Goal: Task Accomplishment & Management: Complete application form

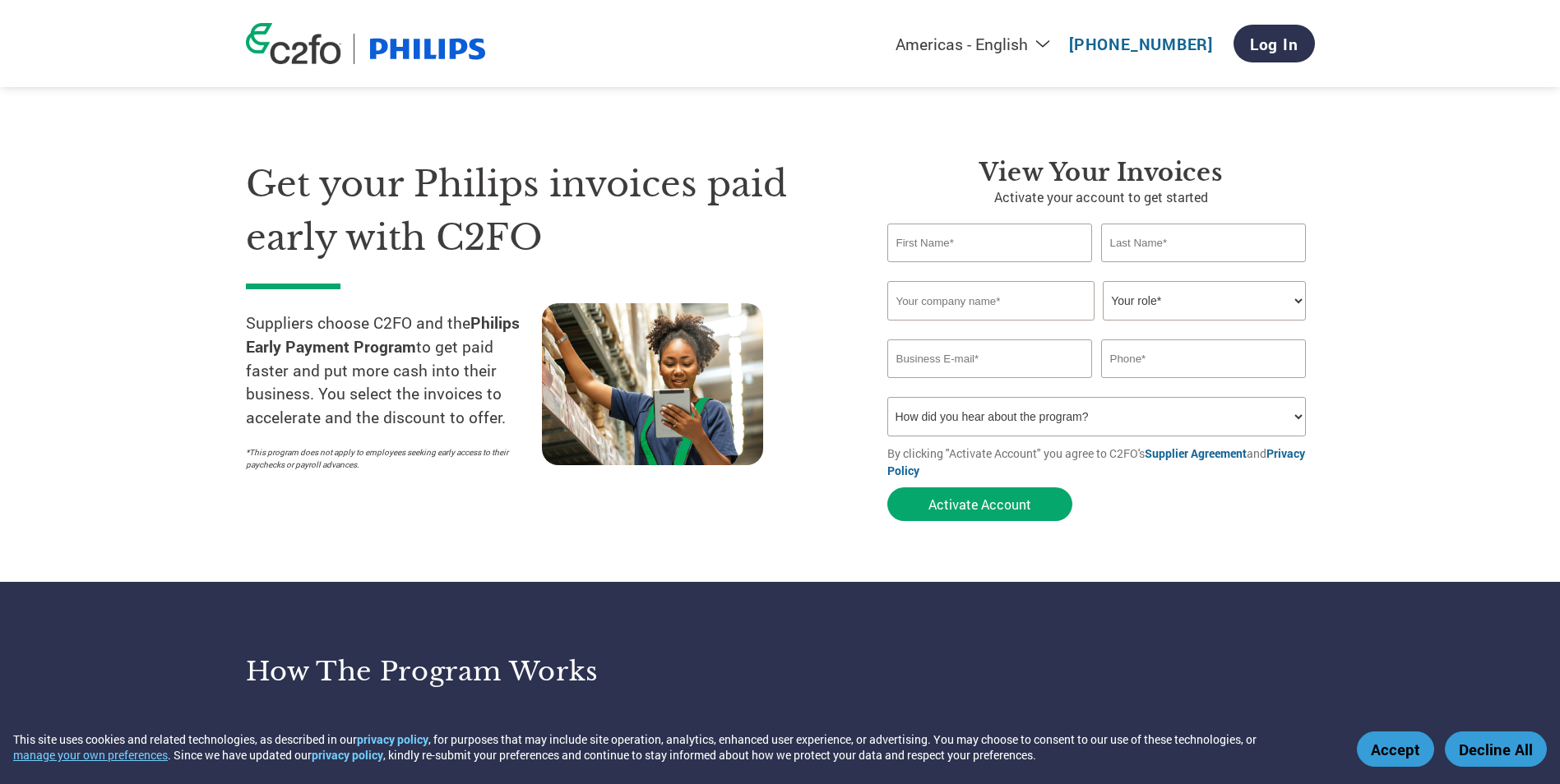
click at [958, 235] on input "text" at bounding box center [990, 243] width 205 height 39
type input "[PERSON_NAME]"
click at [919, 296] on input "text" at bounding box center [991, 301] width 207 height 39
type input "Didage Sales Co"
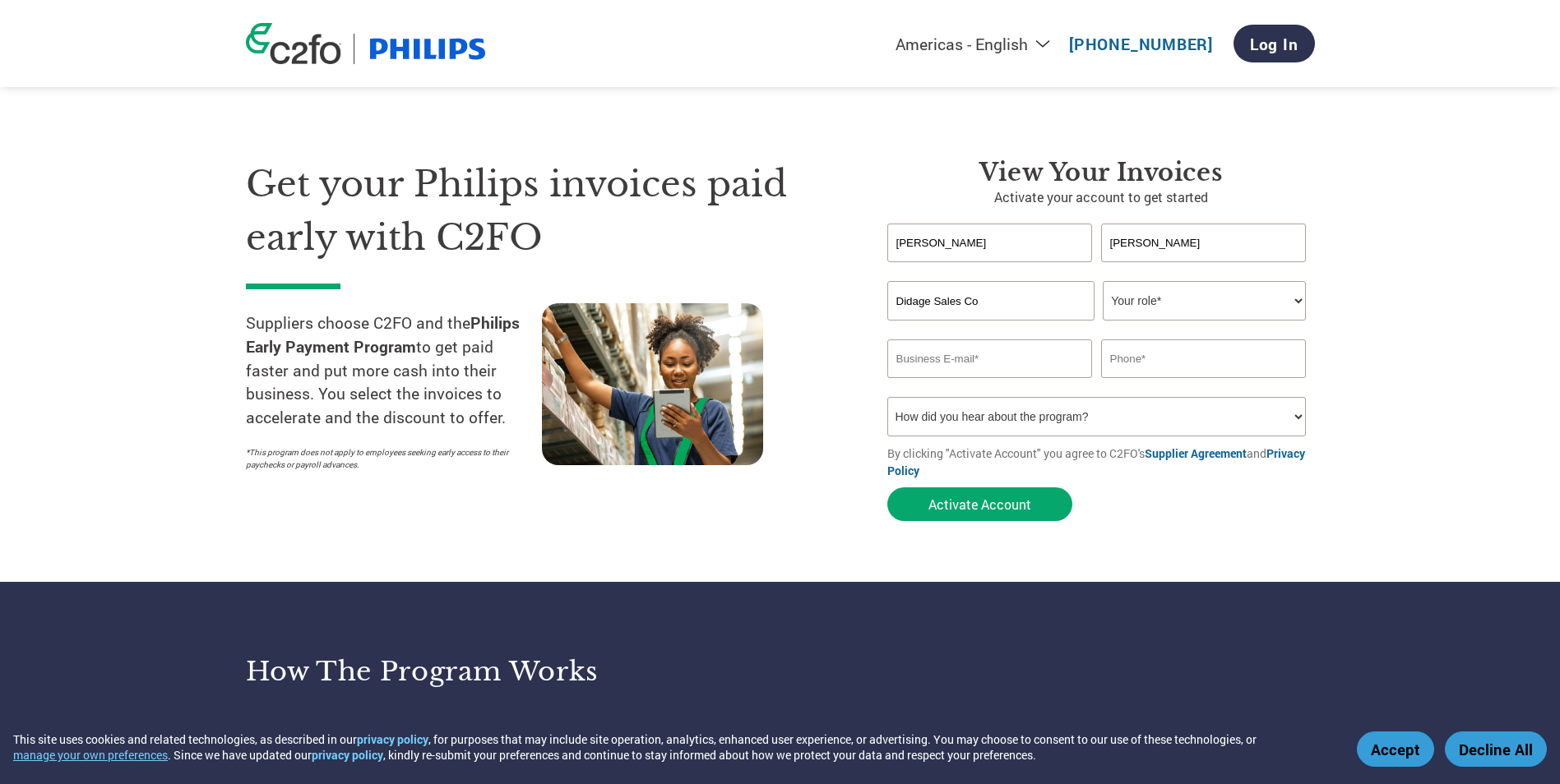
type input "[PERSON_NAME][EMAIL_ADDRESS][DOMAIN_NAME]"
type input "5742689098"
click at [1153, 315] on select "Your role* CFO Controller Credit Manager Finance Director Treasurer CEO Preside…" at bounding box center [1204, 301] width 203 height 39
click at [1145, 299] on select "Your role* CFO Controller Credit Manager Finance Director Treasurer CEO Preside…" at bounding box center [1204, 301] width 203 height 39
click at [1295, 297] on select "Your role* CFO Controller Credit Manager Finance Director Treasurer CEO Preside…" at bounding box center [1204, 301] width 203 height 39
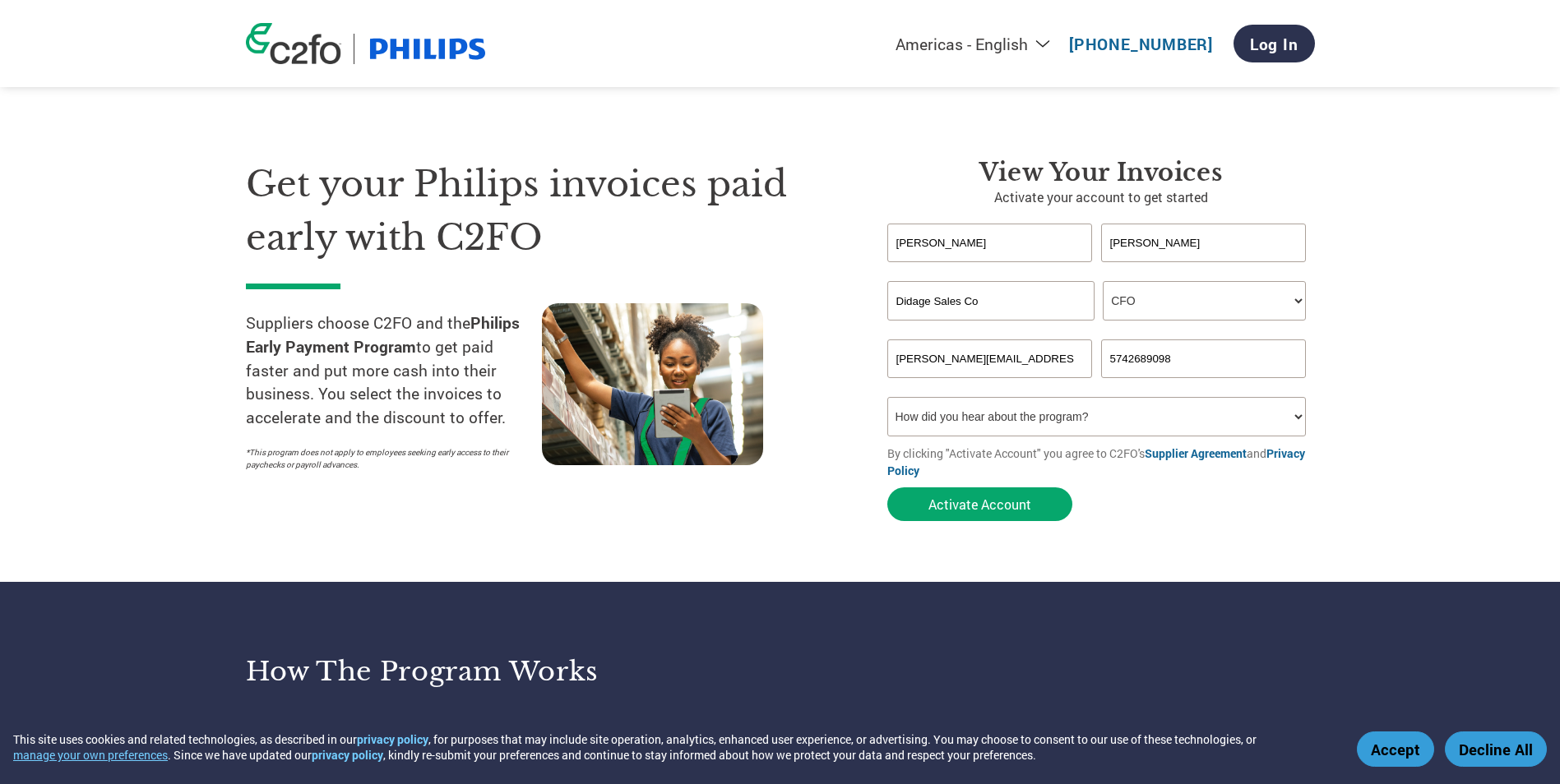
select select "ACCOUNTING"
click at [1103, 282] on select "Your role* CFO Controller Credit Manager Finance Director Treasurer CEO Preside…" at bounding box center [1204, 301] width 203 height 39
click at [980, 501] on button "Activate Account" at bounding box center [979, 504] width 185 height 33
